Goal: Task Accomplishment & Management: Manage account settings

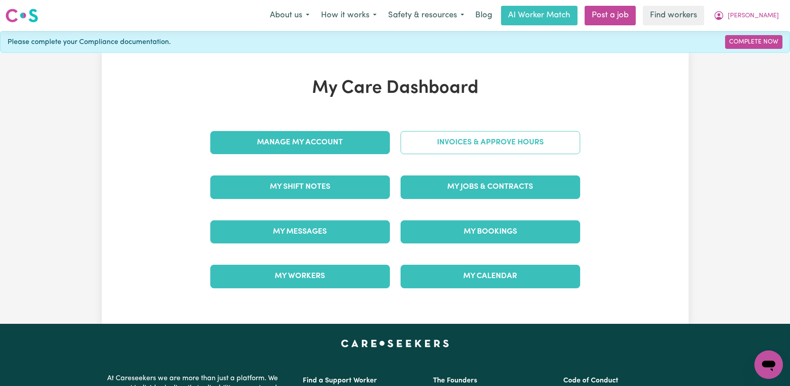
click at [534, 137] on link "Invoices & Approve Hours" at bounding box center [491, 142] width 180 height 23
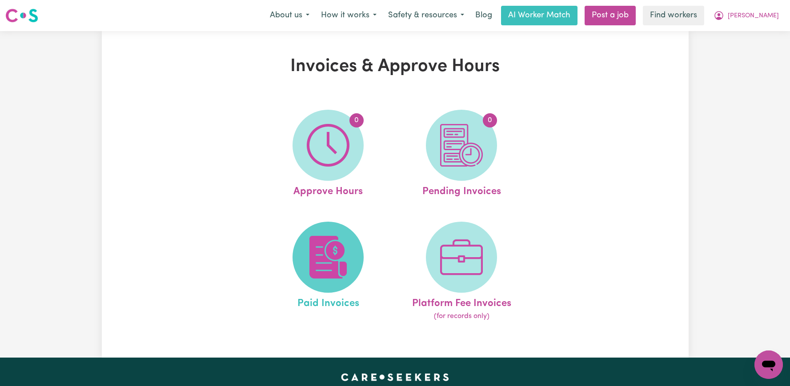
click at [331, 260] on img at bounding box center [328, 257] width 43 height 43
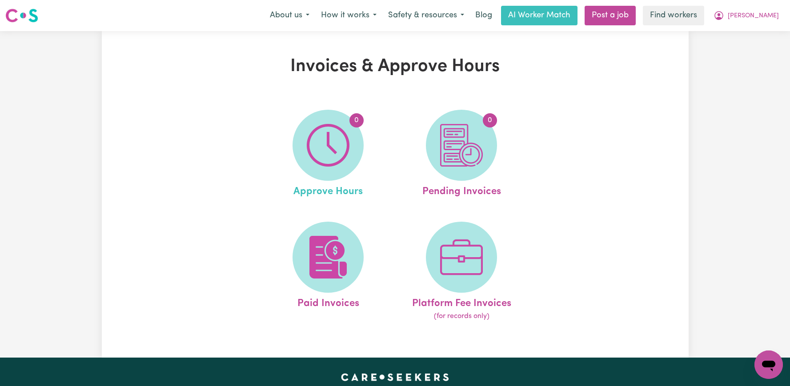
click at [374, 142] on link "0 Approve Hours" at bounding box center [328, 155] width 128 height 90
